Goal: Transaction & Acquisition: Purchase product/service

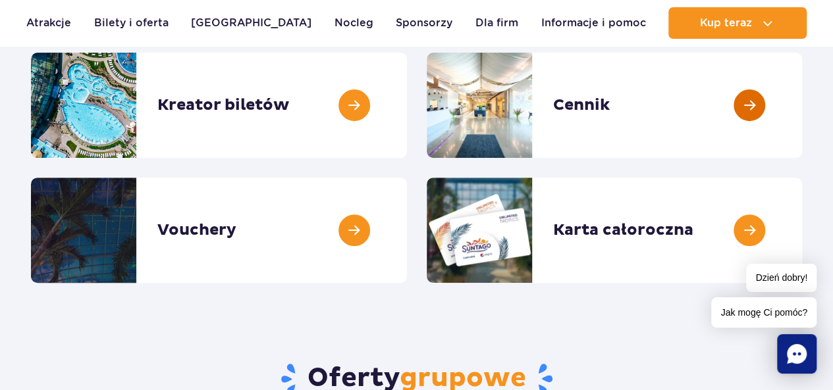
click at [802, 99] on link at bounding box center [802, 105] width 0 height 105
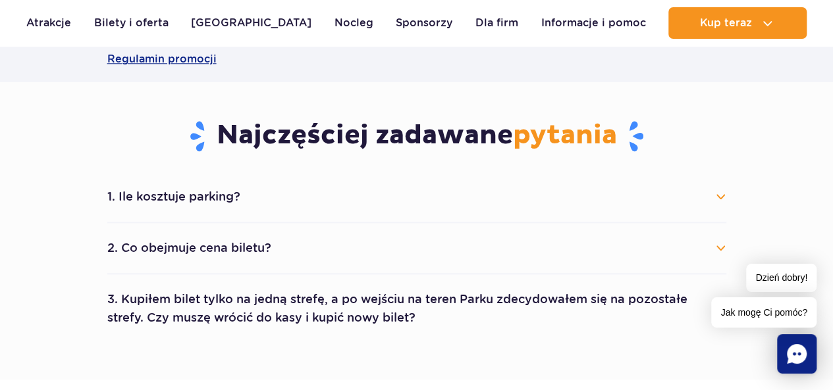
scroll to position [658, 0]
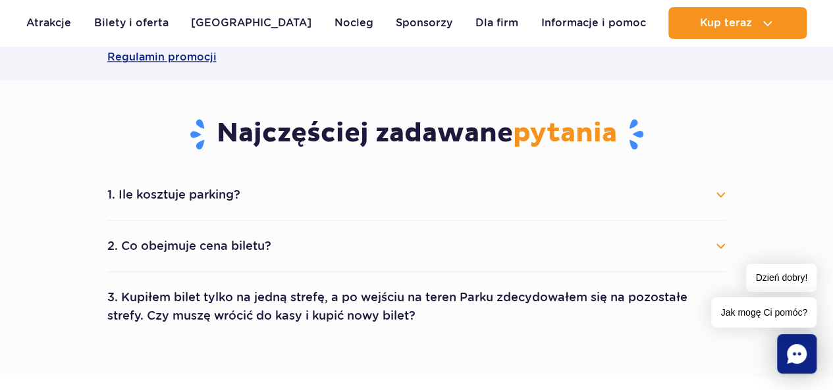
click at [722, 192] on button "1. Ile kosztuje parking?" at bounding box center [416, 194] width 619 height 29
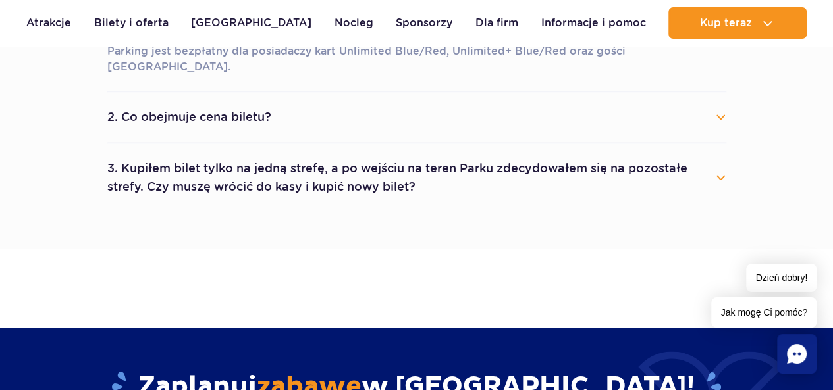
scroll to position [0, 0]
click at [718, 103] on button "2. Co obejmuje cena biletu?" at bounding box center [416, 117] width 619 height 29
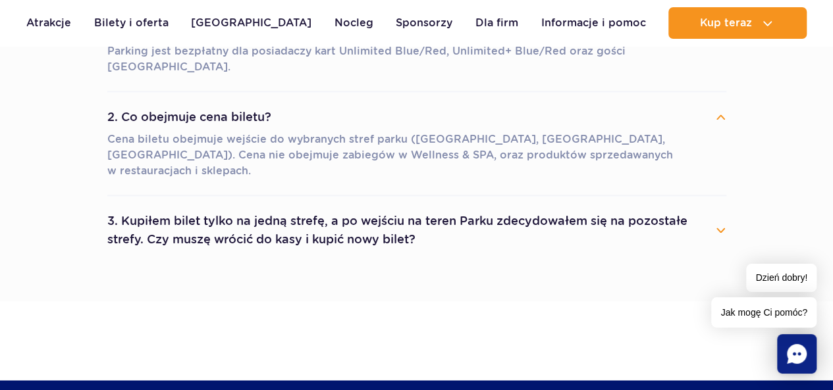
click at [714, 207] on button "3. Kupiłem bilet tylko na jedną strefę, a po wejściu na teren Parku zdecydowałe…" at bounding box center [416, 230] width 619 height 47
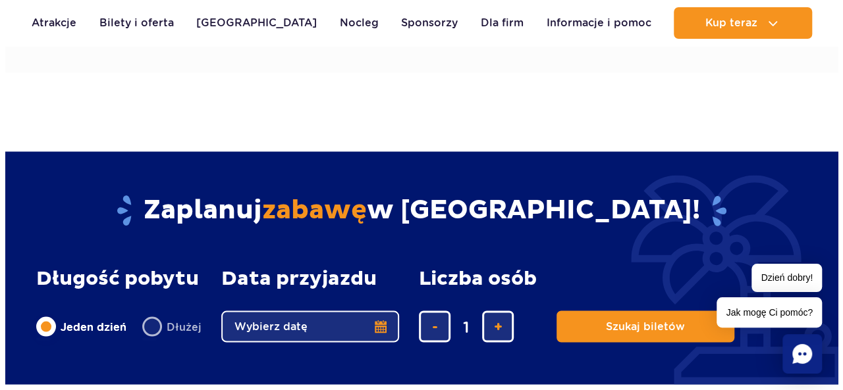
scroll to position [1251, 0]
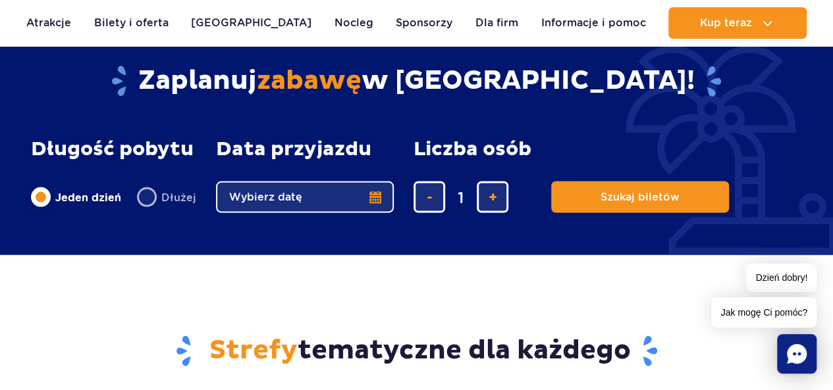
click at [263, 182] on button "Wybierz datę" at bounding box center [305, 198] width 178 height 32
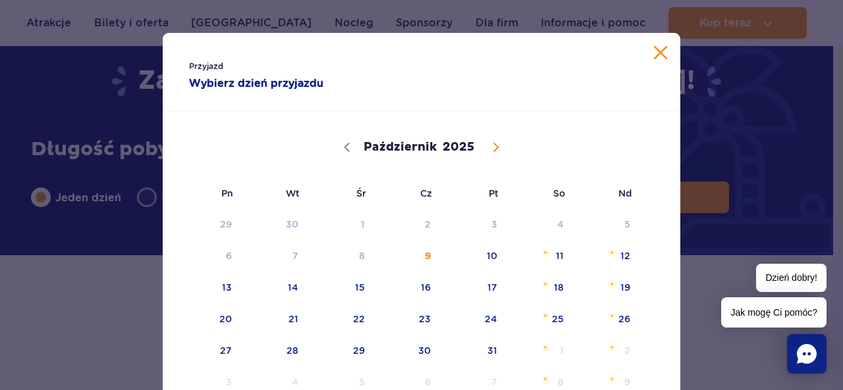
click at [491, 151] on icon at bounding box center [495, 147] width 9 height 9
select select "11"
click at [491, 151] on icon at bounding box center [495, 147] width 9 height 9
type input "2026"
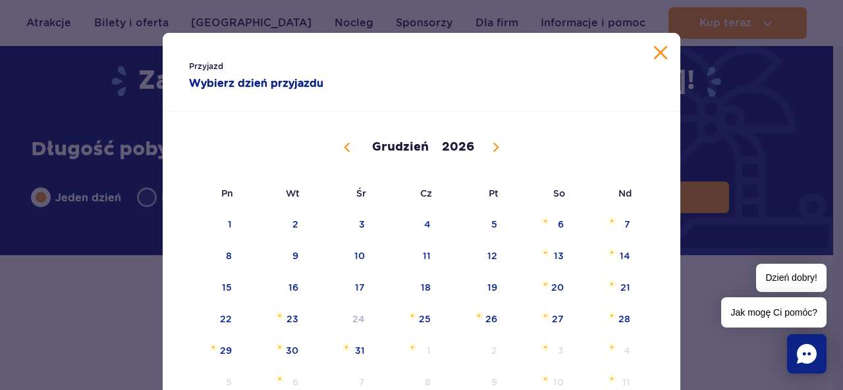
select select "0"
click at [350, 154] on span at bounding box center [347, 147] width 22 height 22
type input "2025"
select select "11"
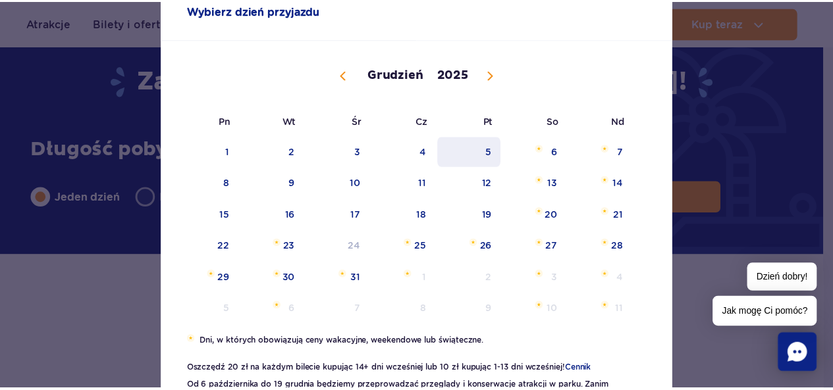
scroll to position [132, 0]
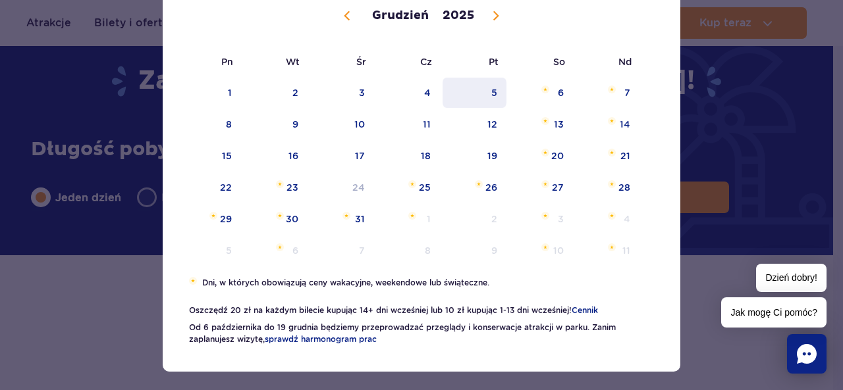
click at [487, 94] on span "5" at bounding box center [474, 93] width 67 height 30
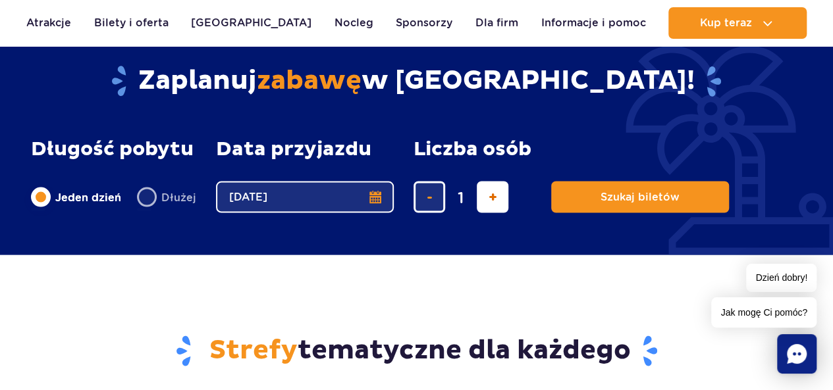
click at [490, 198] on span "dodaj bilet" at bounding box center [493, 198] width 9 height 0
type input "4"
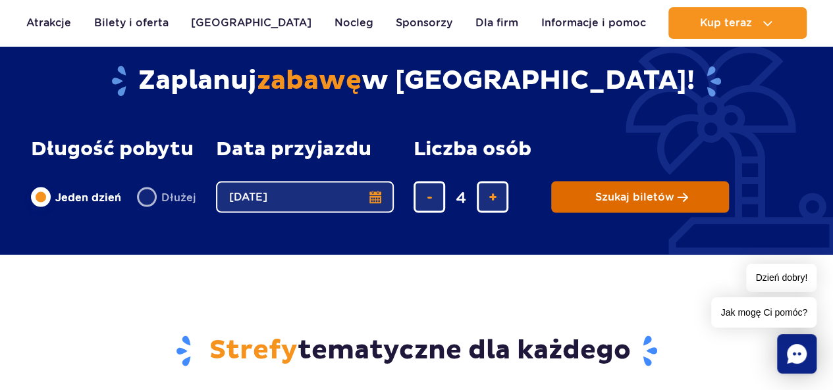
click at [604, 182] on button "Szukaj biletów" at bounding box center [640, 198] width 178 height 32
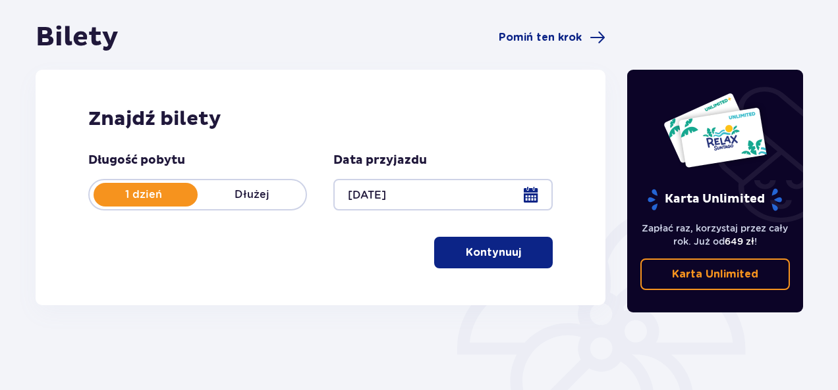
scroll to position [132, 0]
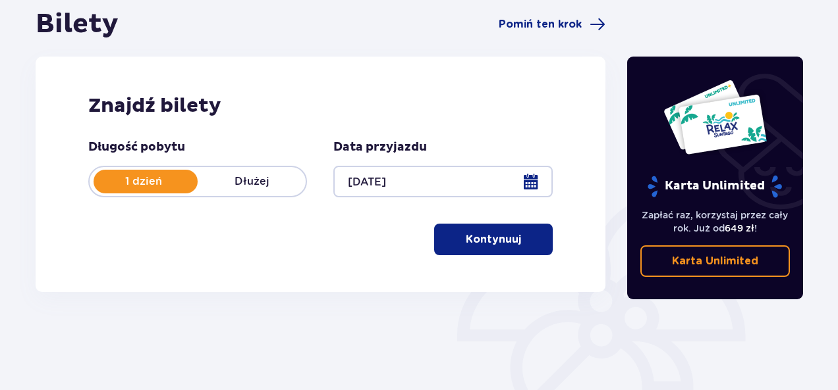
click at [500, 242] on p "Kontynuuj" at bounding box center [493, 239] width 55 height 14
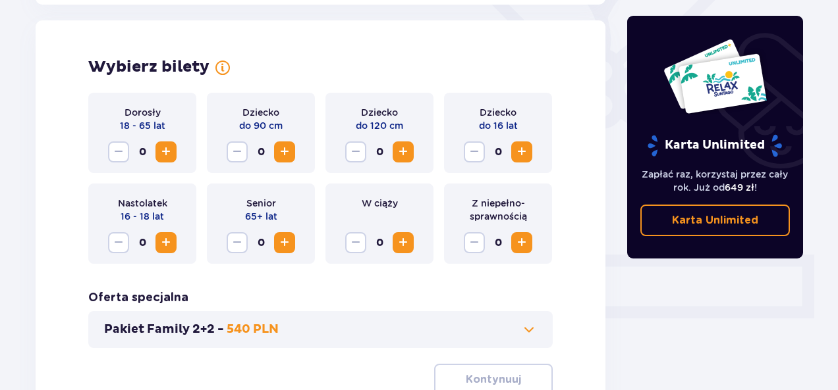
scroll to position [366, 0]
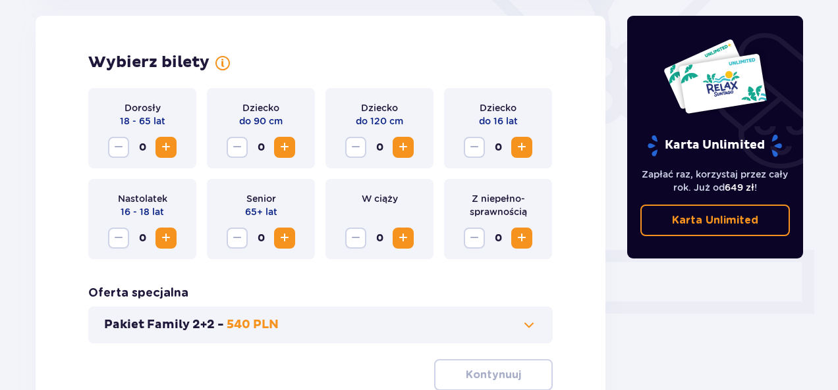
click at [524, 148] on span "Zwiększ" at bounding box center [522, 148] width 16 height 16
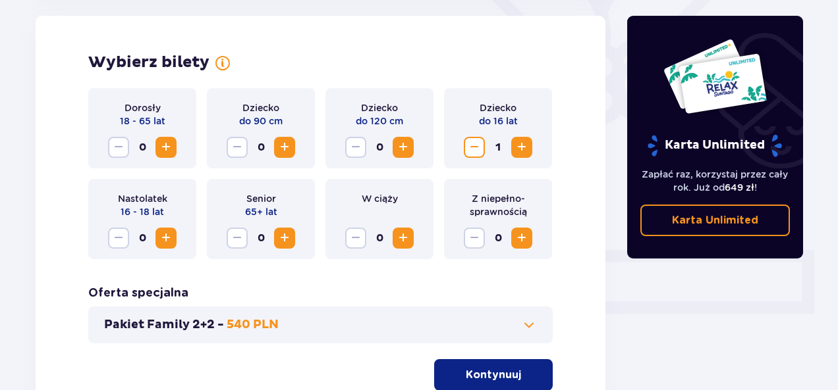
click at [524, 148] on span "Zwiększ" at bounding box center [522, 148] width 16 height 16
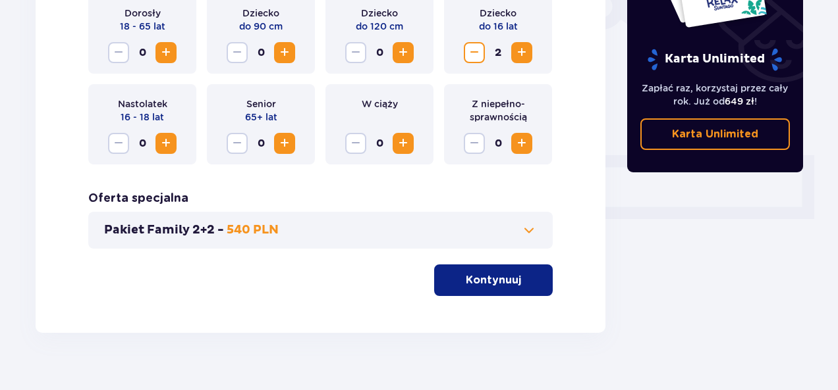
scroll to position [482, 0]
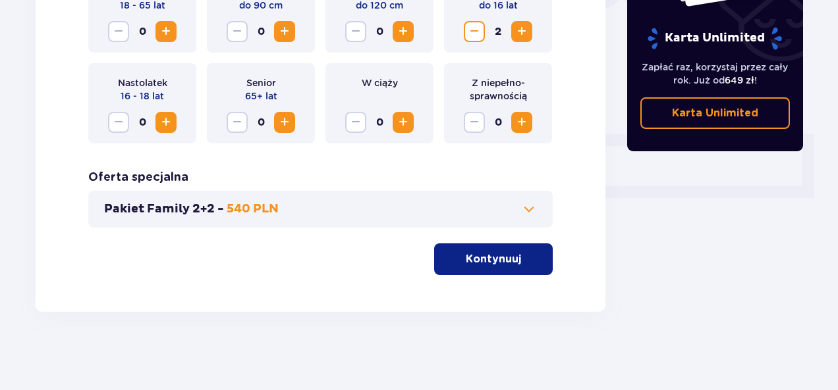
click at [508, 257] on p "Kontynuuj" at bounding box center [493, 259] width 55 height 14
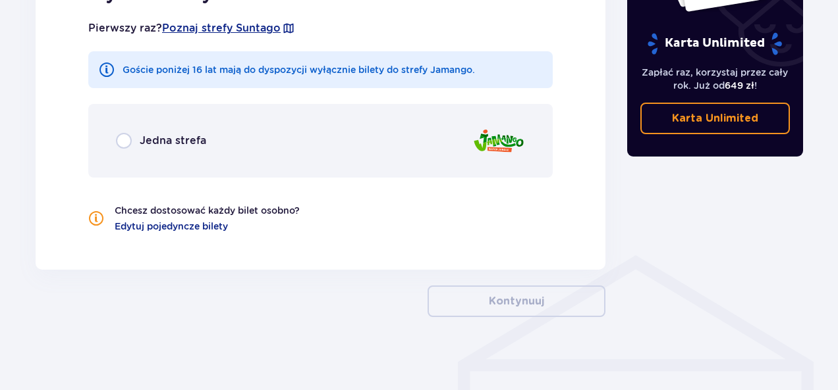
scroll to position [819, 0]
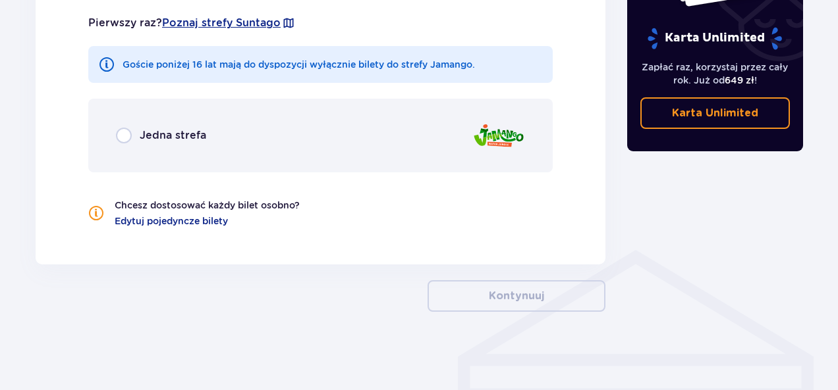
click at [126, 131] on input "radio" at bounding box center [124, 136] width 16 height 16
radio input "true"
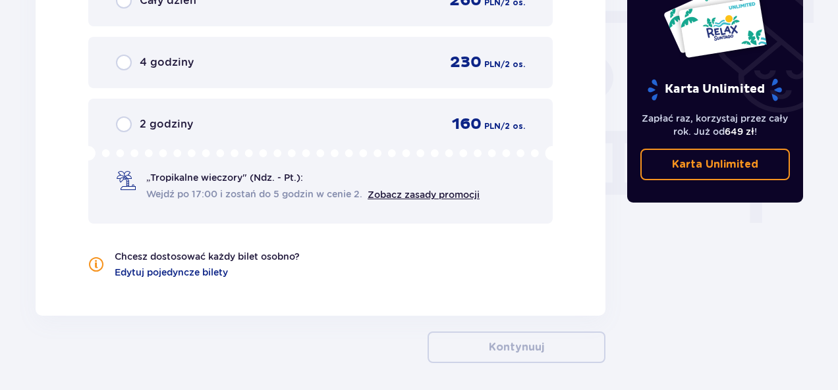
scroll to position [1200, 0]
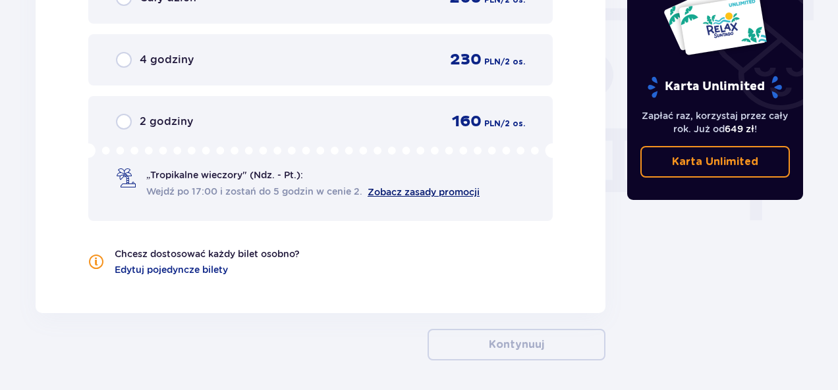
click at [389, 193] on link "Zobacz zasady promocji" at bounding box center [423, 192] width 112 height 11
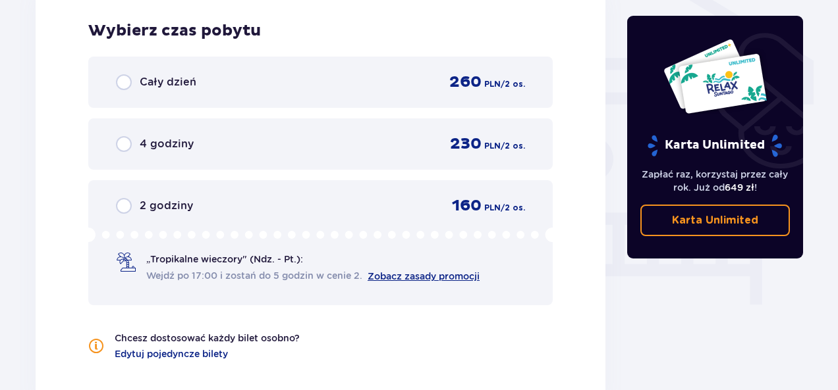
scroll to position [1068, 0]
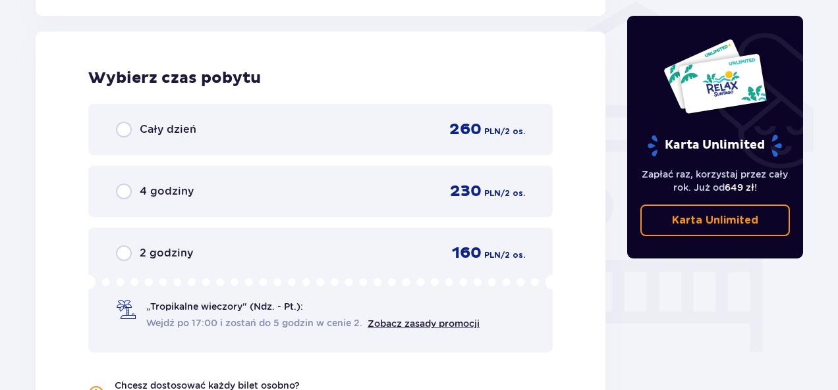
click at [200, 315] on div "„Tropikalne wieczory" (Ndz. - Pt.): Wejdź po 17:00 i zostań do 5 godzin w cenie…" at bounding box center [312, 315] width 333 height 30
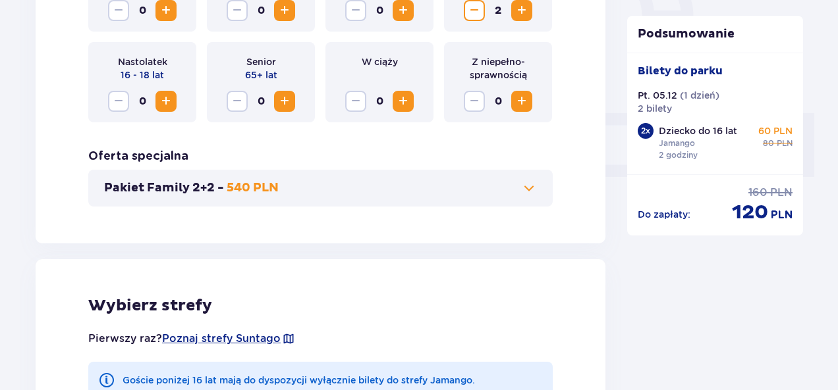
scroll to position [400, 0]
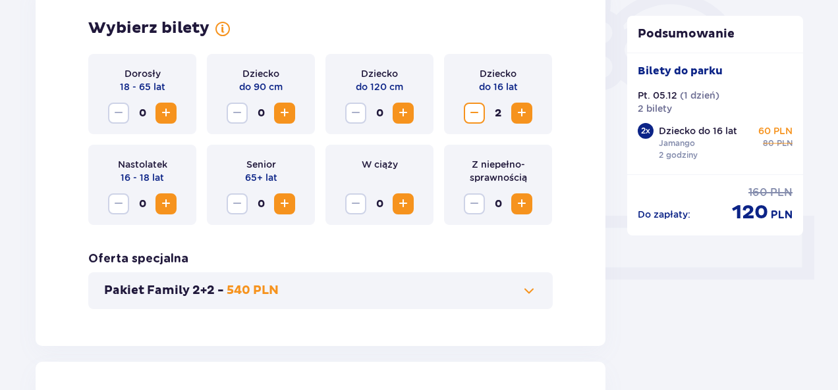
click at [535, 292] on span at bounding box center [529, 291] width 16 height 16
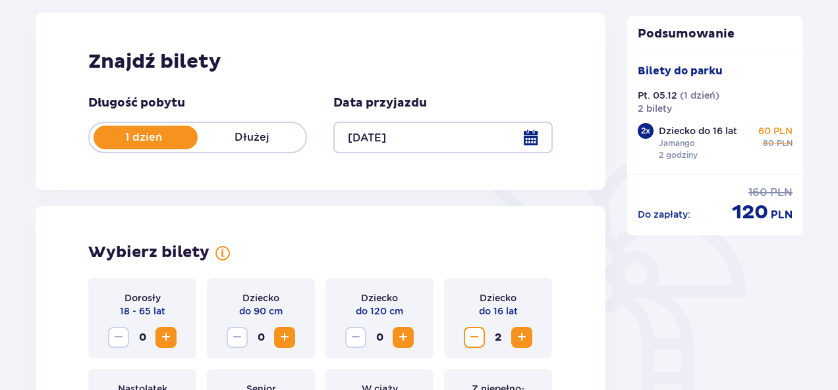
scroll to position [321, 0]
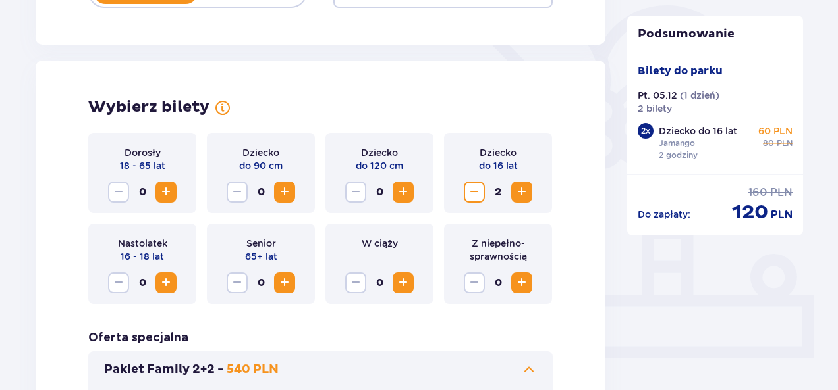
click at [161, 191] on span "Zwiększ" at bounding box center [166, 192] width 16 height 16
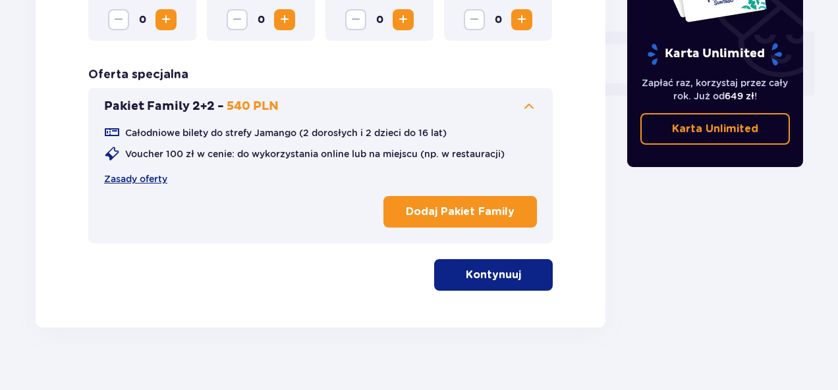
scroll to position [601, 0]
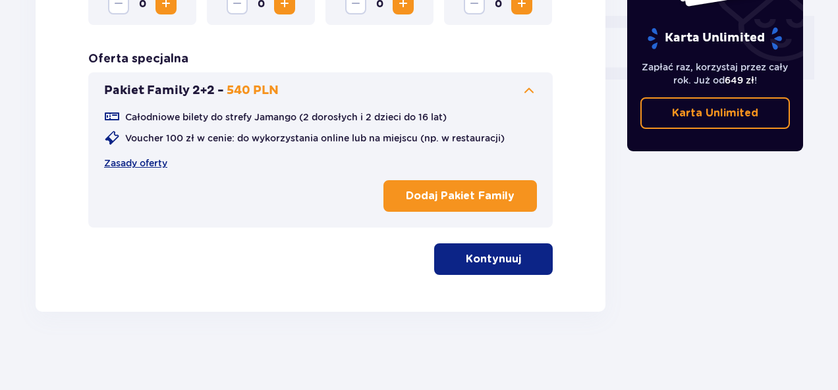
click at [466, 257] on p "Kontynuuj" at bounding box center [493, 259] width 55 height 14
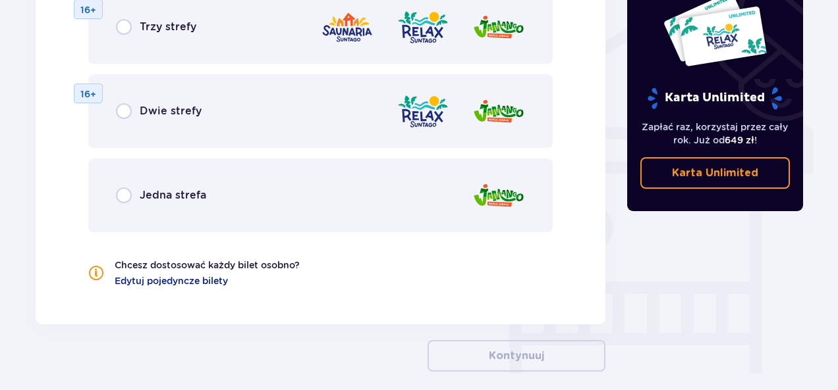
scroll to position [1047, 0]
click at [125, 194] on input "radio" at bounding box center [124, 195] width 16 height 16
radio input "true"
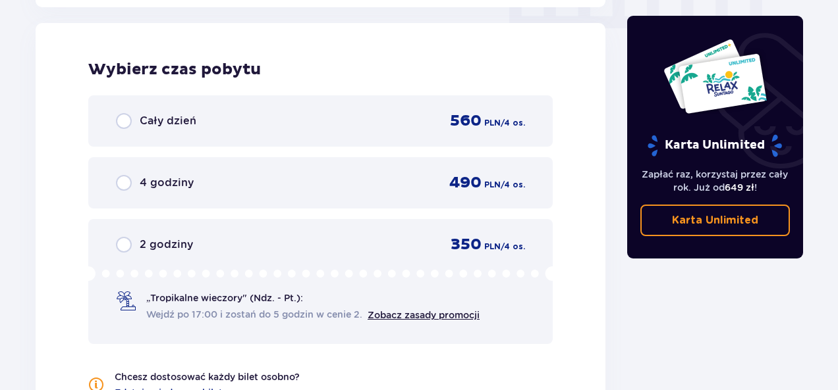
scroll to position [1355, 0]
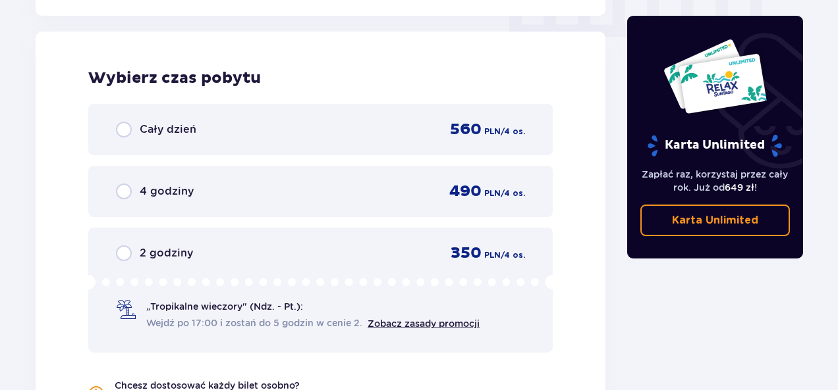
click at [128, 255] on input "radio" at bounding box center [124, 254] width 16 height 16
radio input "true"
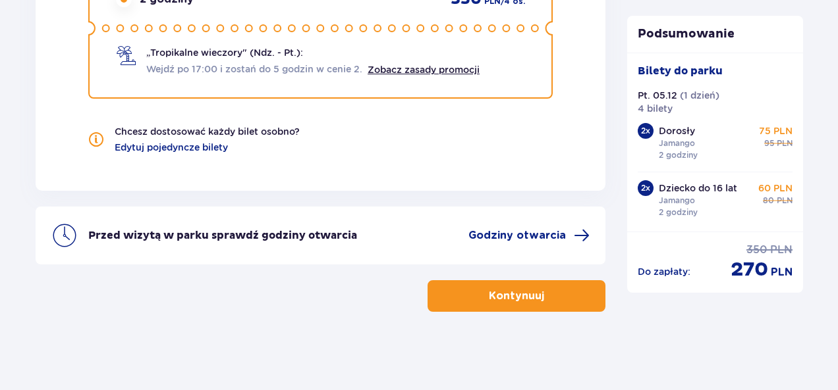
scroll to position [1544, 0]
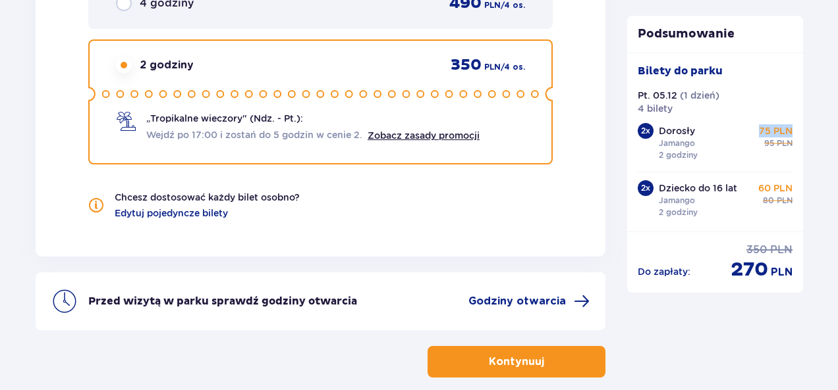
drag, startPoint x: 755, startPoint y: 131, endPoint x: 798, endPoint y: 134, distance: 43.5
click at [798, 134] on div "Bilety do parku Pt. 05.12 ( 1 dzień ) 4 bilety 2 x Dorosły Jamango 2 godziny 75…" at bounding box center [715, 142] width 176 height 179
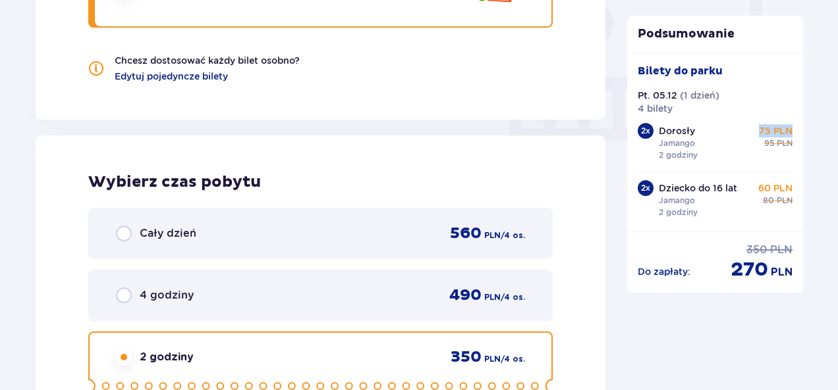
scroll to position [1383, 0]
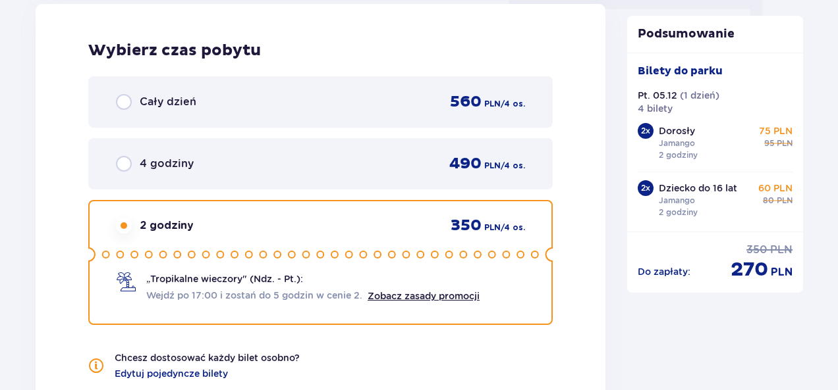
click at [141, 103] on span "Cały dzień" at bounding box center [168, 102] width 57 height 14
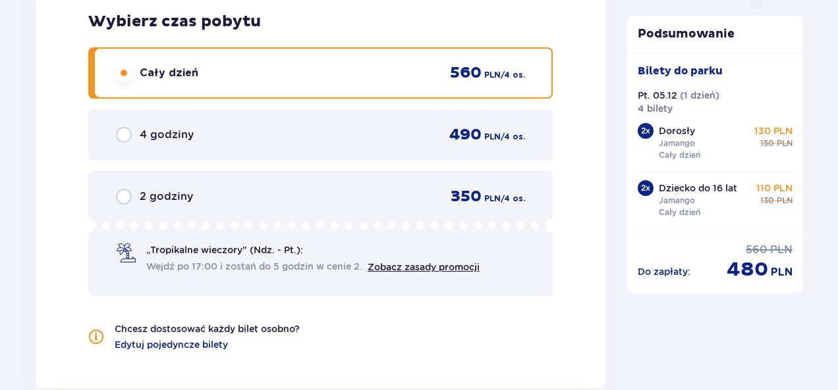
scroll to position [1346, 0]
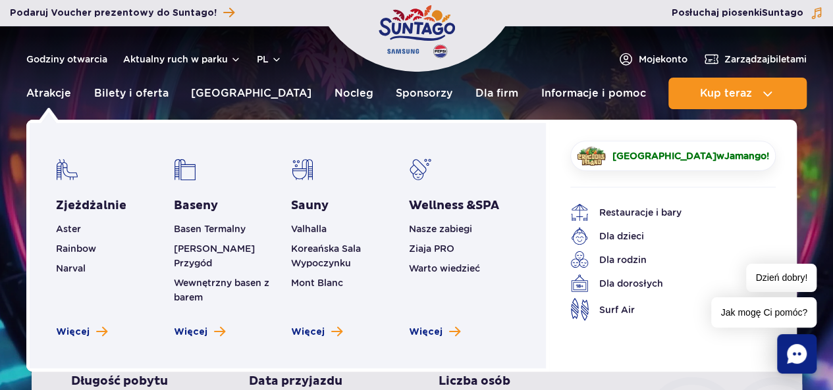
click at [66, 325] on div "Zjeżdżalnie Aster Rainbow Narval Więcej Baseny Basen Termalny Mamba Rzeka Przyg…" at bounding box center [287, 246] width 523 height 252
click at [77, 326] on span "Więcej" at bounding box center [73, 332] width 34 height 13
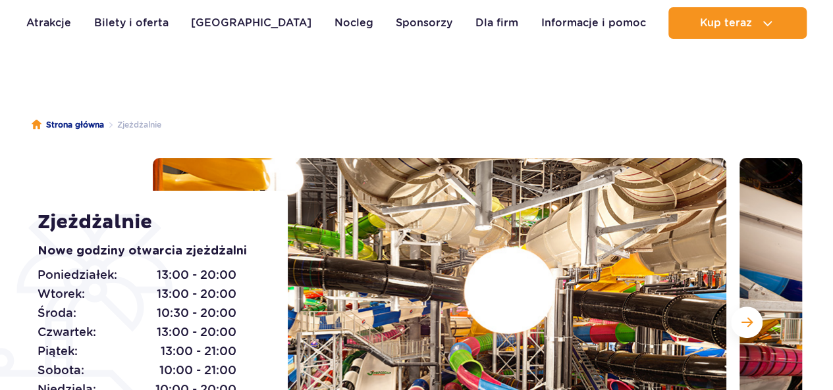
scroll to position [132, 0]
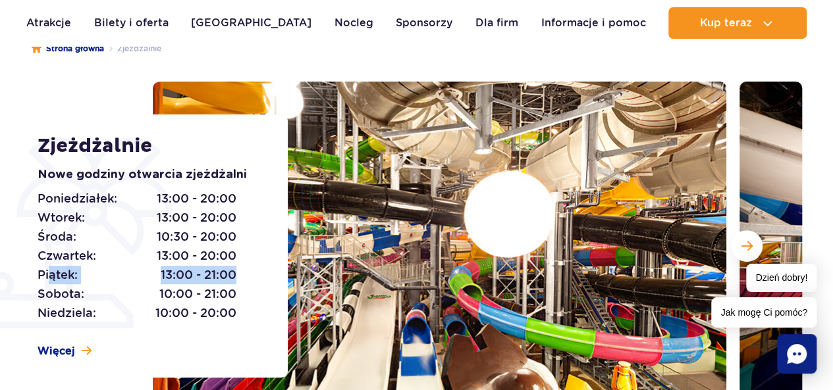
drag, startPoint x: 50, startPoint y: 283, endPoint x: 232, endPoint y: 281, distance: 181.8
click at [232, 281] on p "[DATE]: 13:00 - 21:00" at bounding box center [137, 275] width 199 height 18
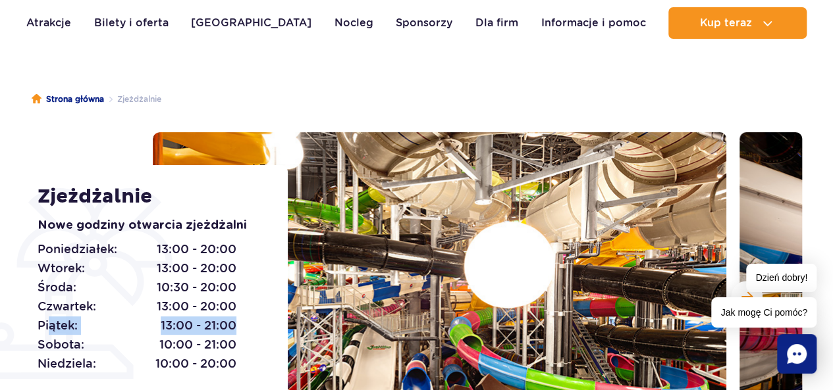
scroll to position [0, 0]
